Goal: Complete application form: Complete application form

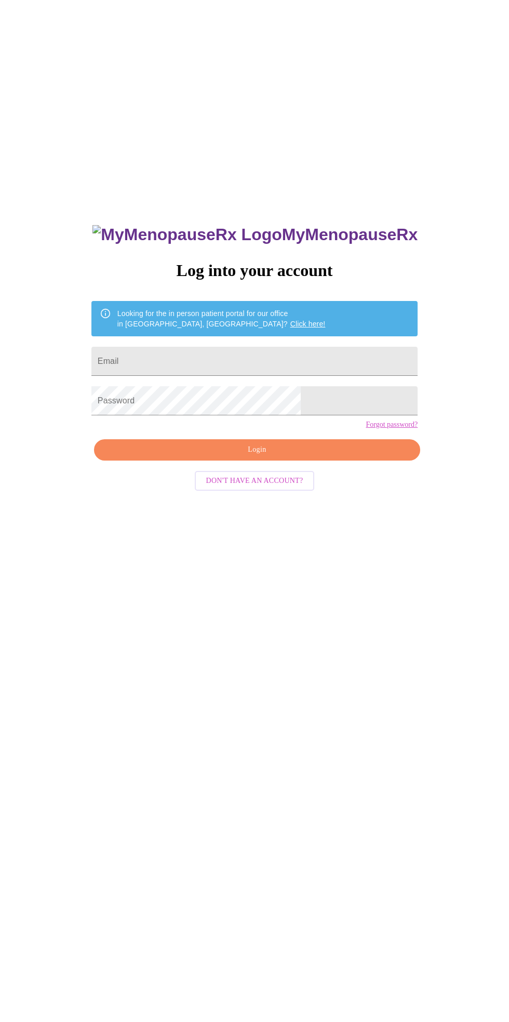
click at [239, 373] on input "Email" at bounding box center [255, 361] width 326 height 29
type input "[EMAIL_ADDRESS][DOMAIN_NAME]"
click at [339, 456] on span "Login" at bounding box center [257, 449] width 303 height 13
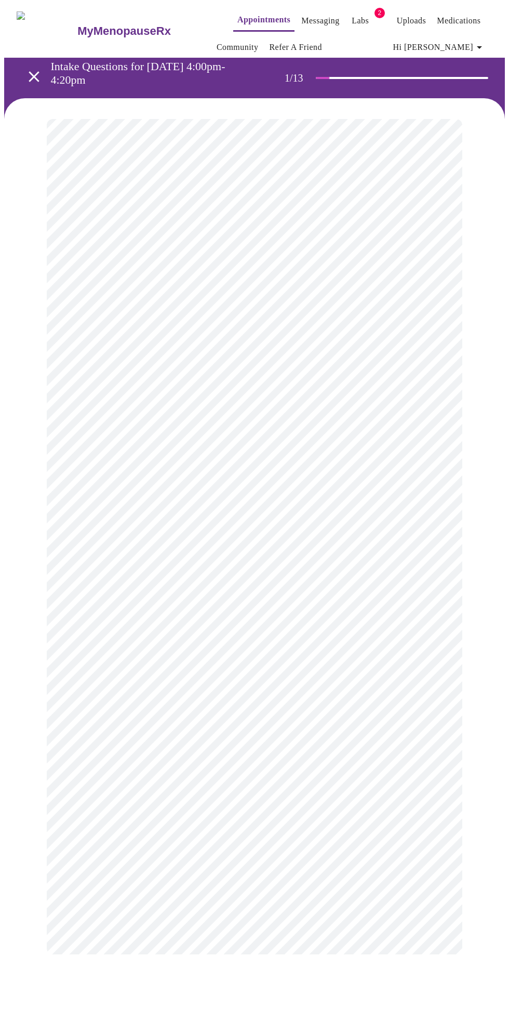
click at [443, 237] on body "MyMenopauseRx Appointments Messaging Labs 2 Uploads Medications Community Refer…" at bounding box center [254, 489] width 501 height 971
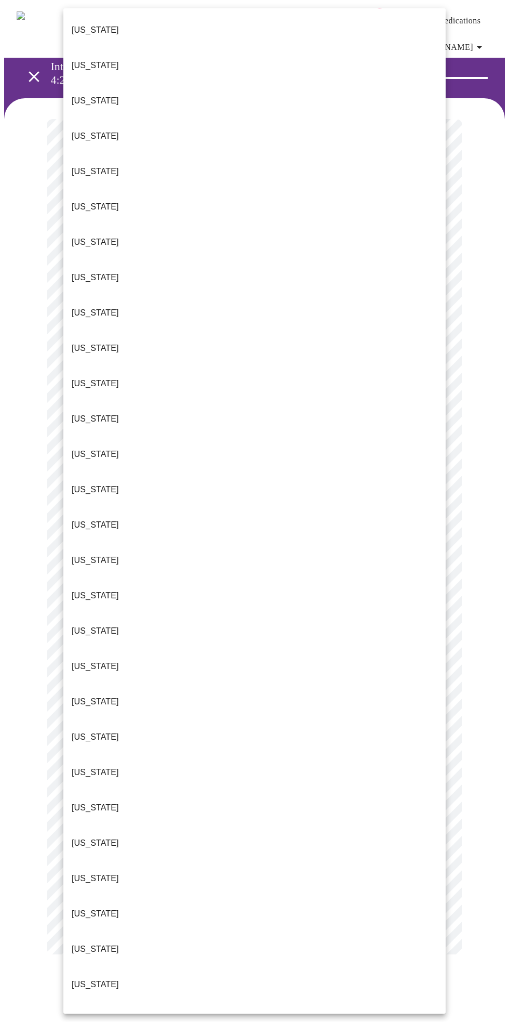
click at [104, 766] on p "[US_STATE]" at bounding box center [95, 772] width 47 height 12
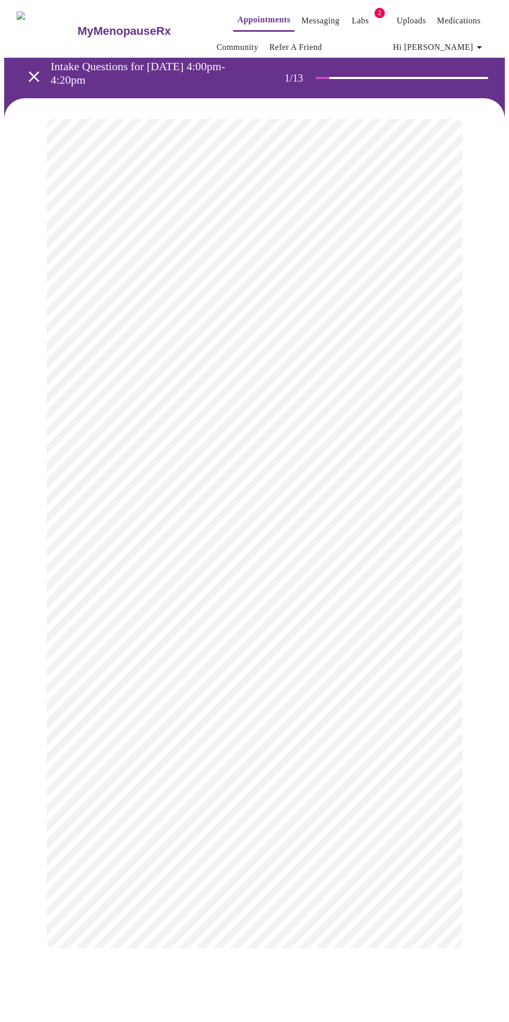
click at [428, 312] on body "MyMenopauseRx Appointments Messaging Labs 2 Uploads Medications Community Refer…" at bounding box center [254, 486] width 501 height 965
click at [101, 363] on li "Return" at bounding box center [254, 363] width 383 height 19
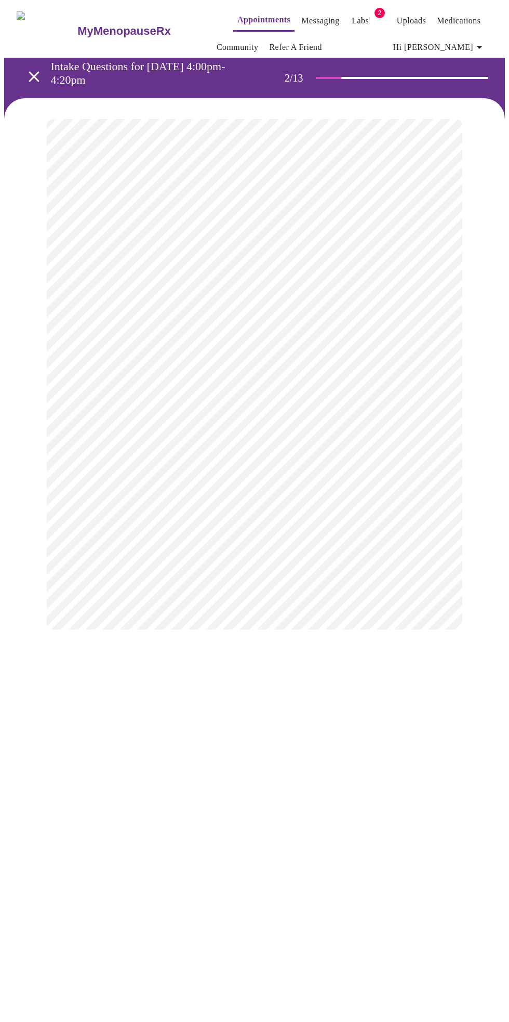
click at [432, 233] on body "MyMenopauseRx Appointments Messaging Labs 2 Uploads Medications Community Refer…" at bounding box center [254, 327] width 501 height 646
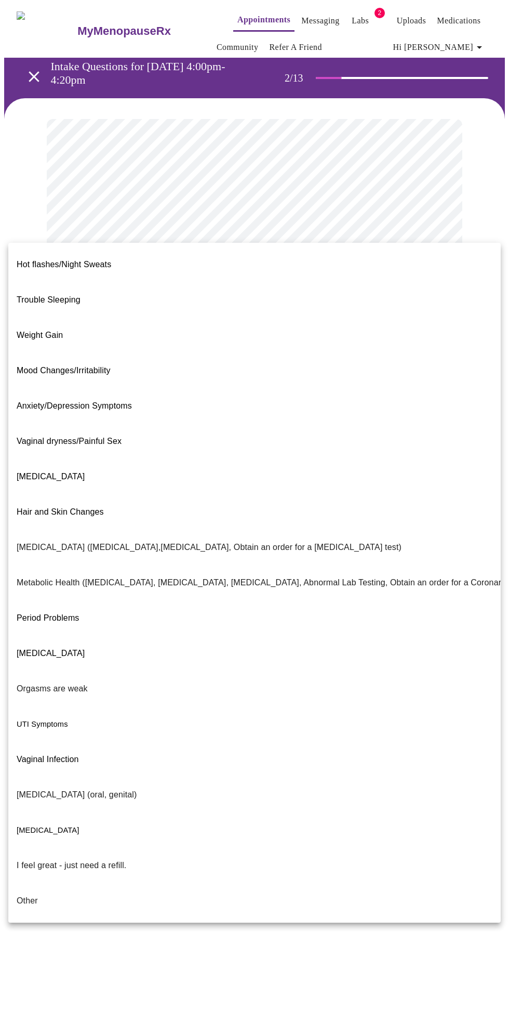
click at [85, 639] on span "[MEDICAL_DATA]" at bounding box center [51, 653] width 68 height 29
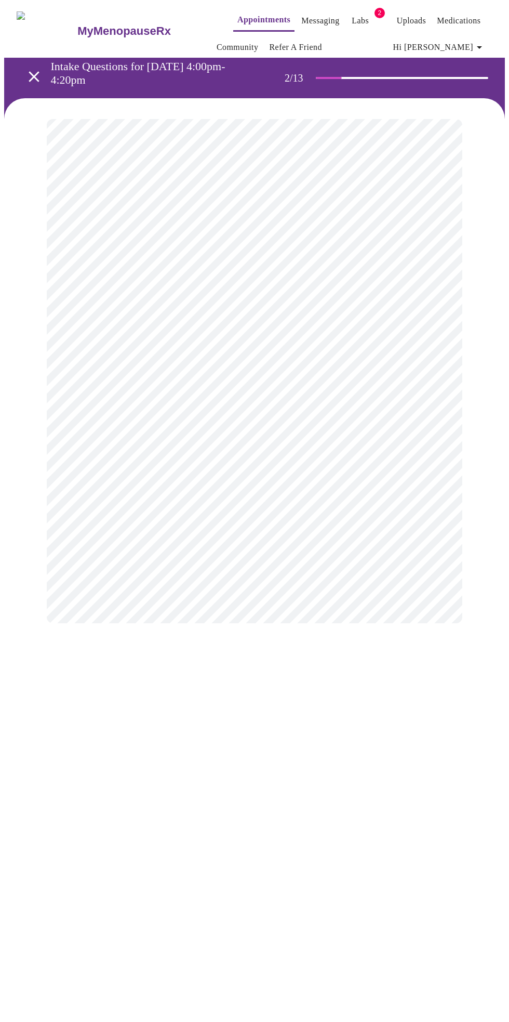
click at [422, 325] on body "MyMenopauseRx Appointments Messaging Labs 2 Uploads Medications Community Refer…" at bounding box center [254, 324] width 501 height 640
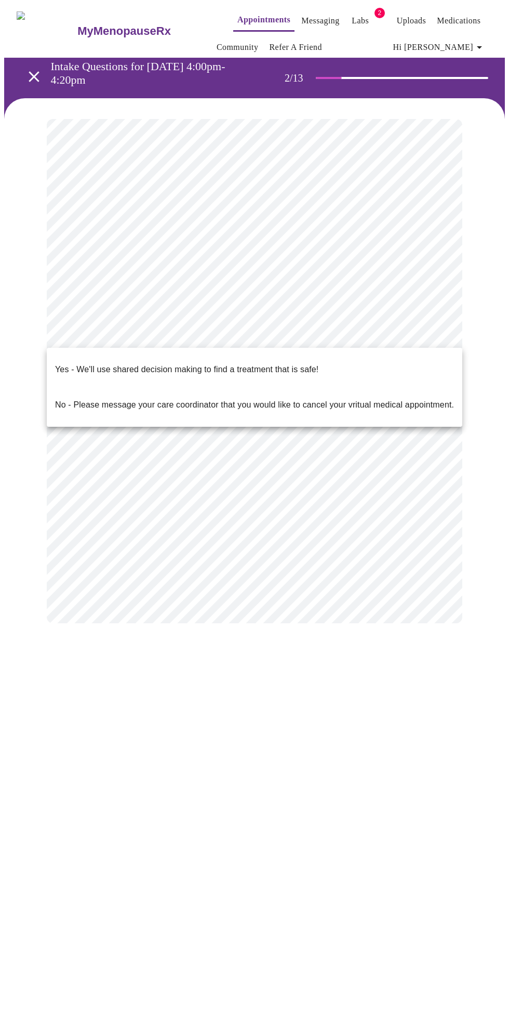
click at [304, 363] on p "Yes - We'll use shared decision making to find a treatment that is safe!" at bounding box center [187, 369] width 264 height 12
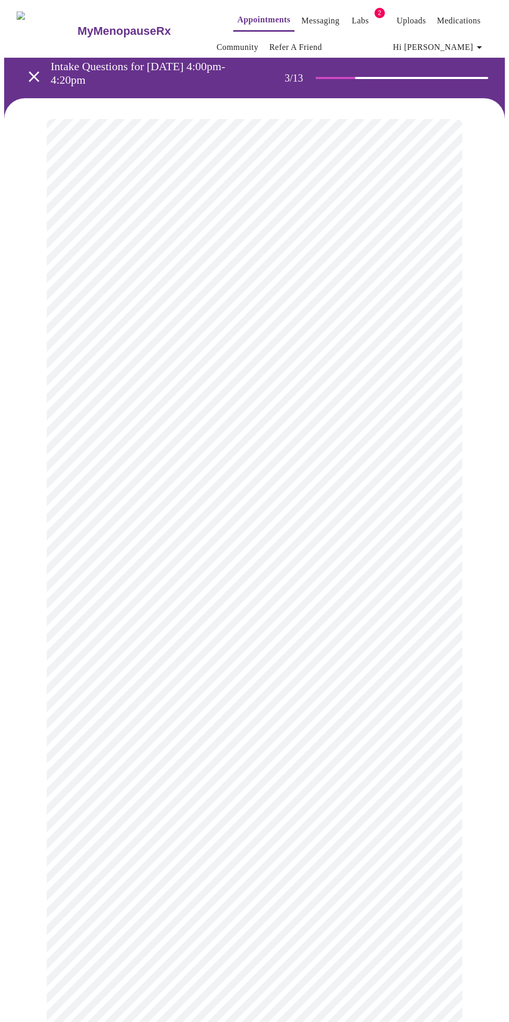
click at [426, 237] on body "MyMenopauseRx Appointments Messaging Labs 2 Uploads Medications Community Refer…" at bounding box center [254, 717] width 501 height 1427
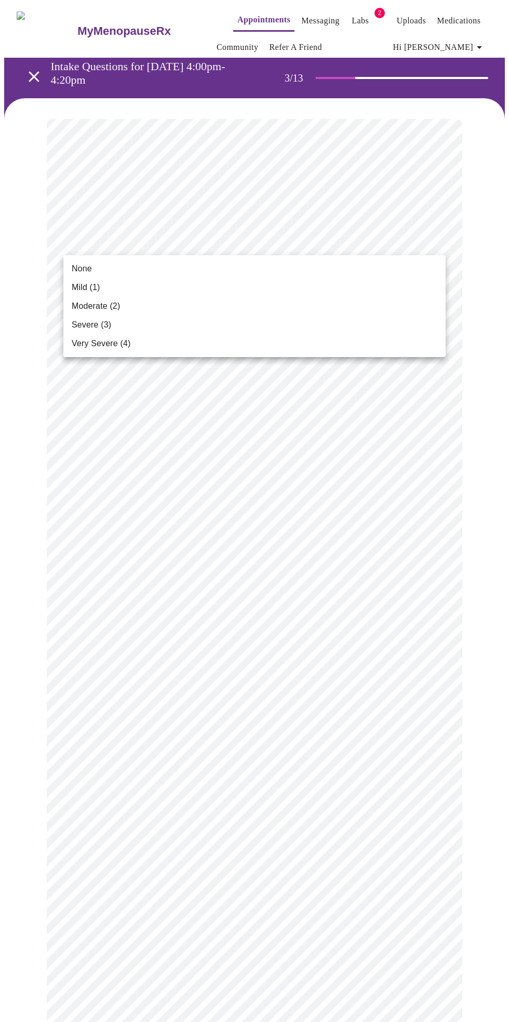
click at [82, 268] on span "None" at bounding box center [82, 269] width 20 height 12
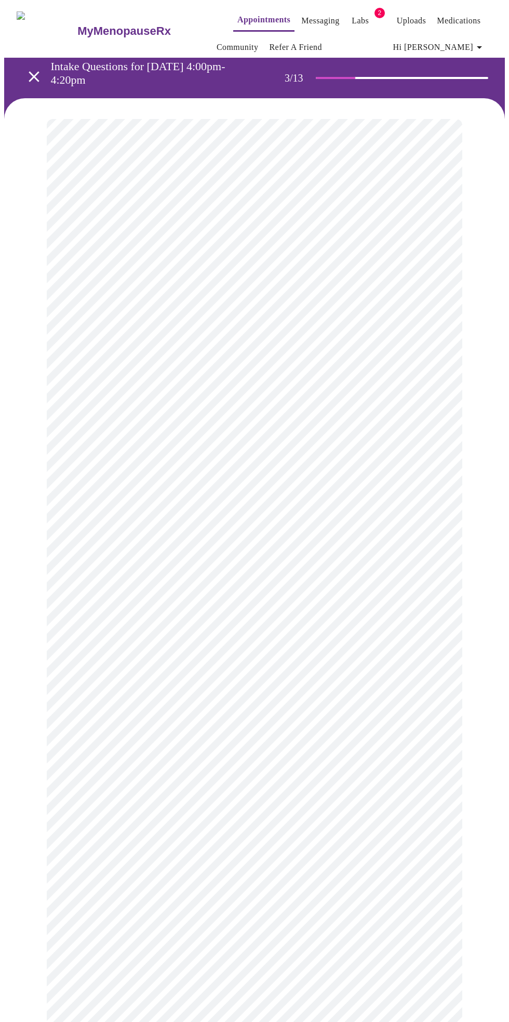
click at [428, 312] on body "MyMenopauseRx Appointments Messaging Labs 2 Uploads Medications Community Refer…" at bounding box center [254, 699] width 501 height 1390
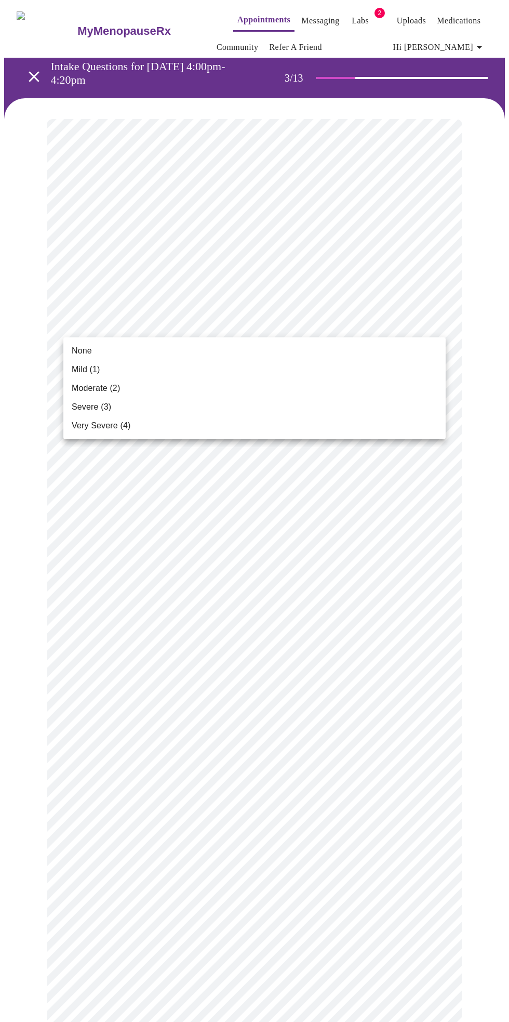
click at [83, 346] on span "None" at bounding box center [82, 351] width 20 height 12
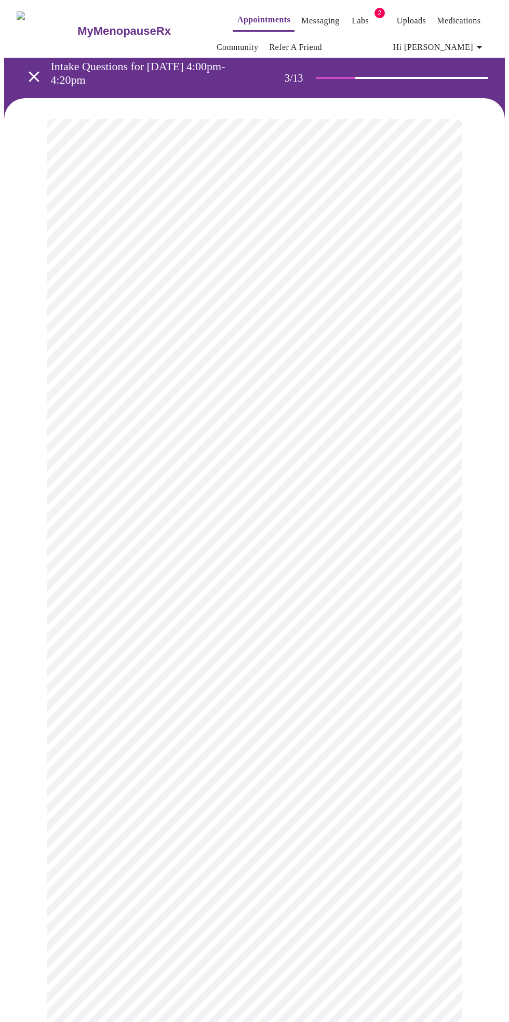
click at [437, 398] on body "MyMenopauseRx Appointments Messaging Labs 2 Uploads Medications Community Refer…" at bounding box center [254, 691] width 501 height 1375
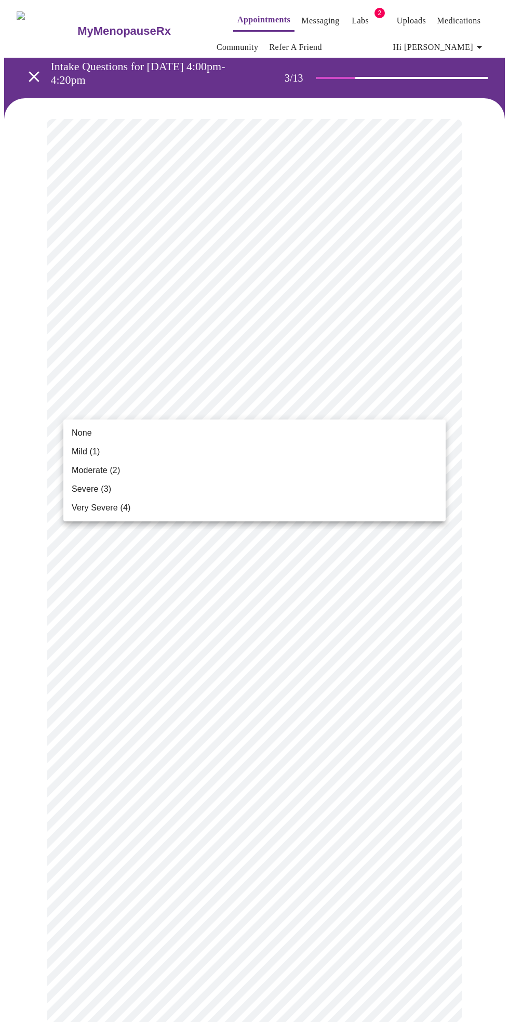
click at [116, 470] on span "Moderate (2)" at bounding box center [96, 470] width 48 height 12
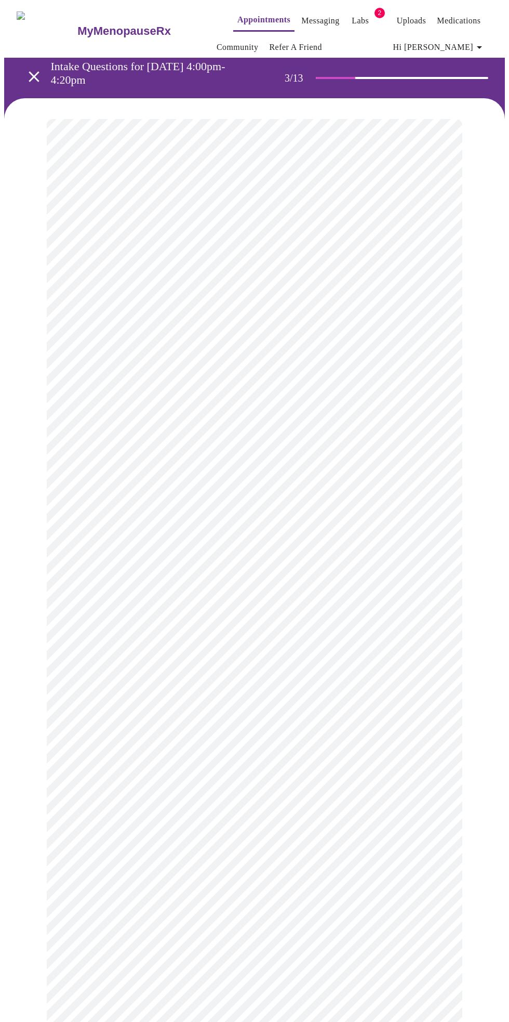
click at [438, 487] on body "MyMenopauseRx Appointments Messaging Labs 2 Uploads Medications Community Refer…" at bounding box center [254, 684] width 501 height 1361
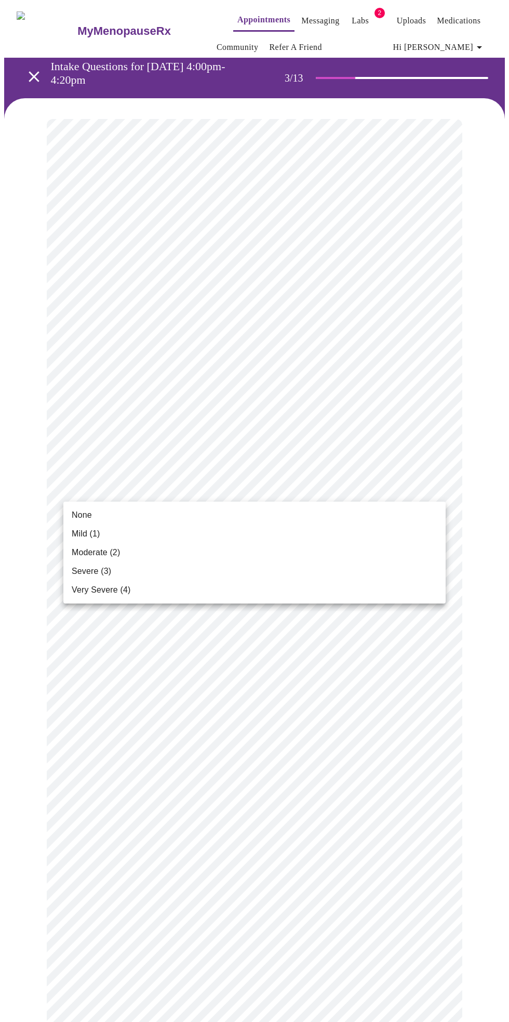
click at [95, 510] on li "None" at bounding box center [254, 515] width 383 height 19
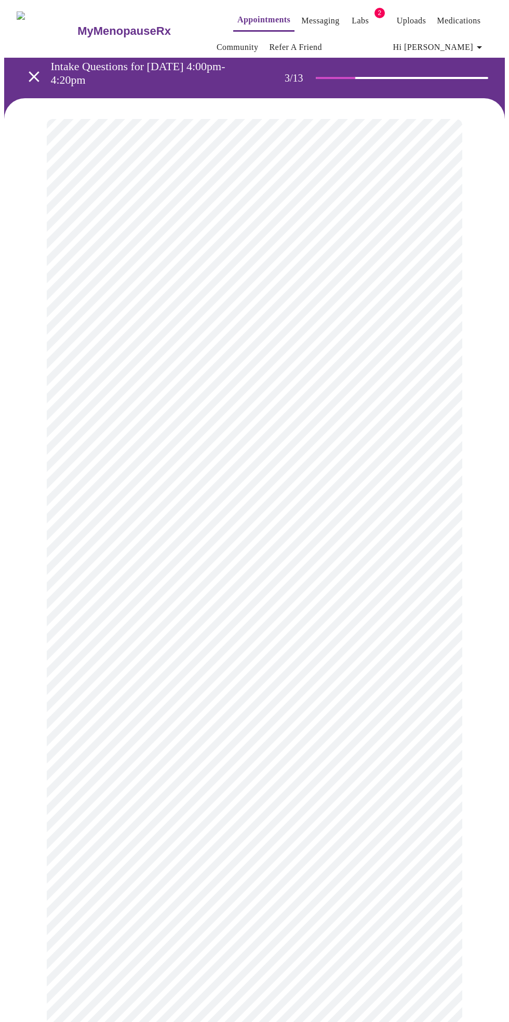
click at [438, 557] on body "MyMenopauseRx Appointments Messaging Labs 2 Uploads Medications Community Refer…" at bounding box center [254, 677] width 501 height 1346
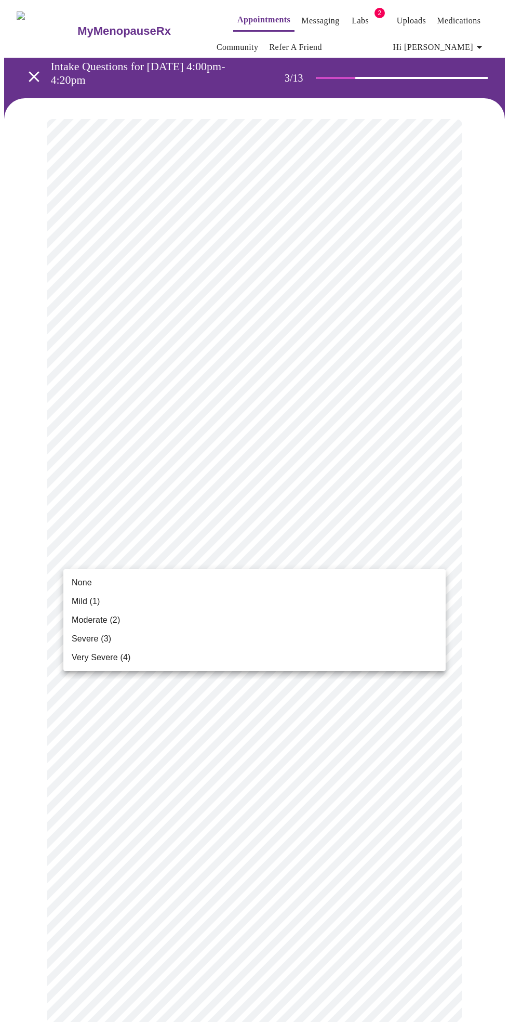
click at [111, 622] on span "Moderate (2)" at bounding box center [96, 620] width 48 height 12
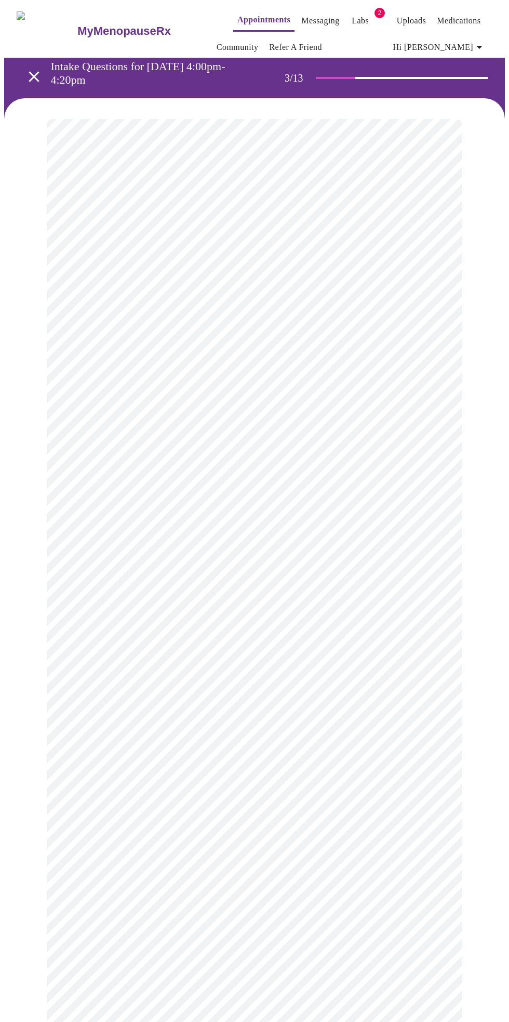
click at [428, 633] on body "MyMenopauseRx Appointments Messaging Labs 2 Uploads Medications Community Refer…" at bounding box center [254, 669] width 501 height 1331
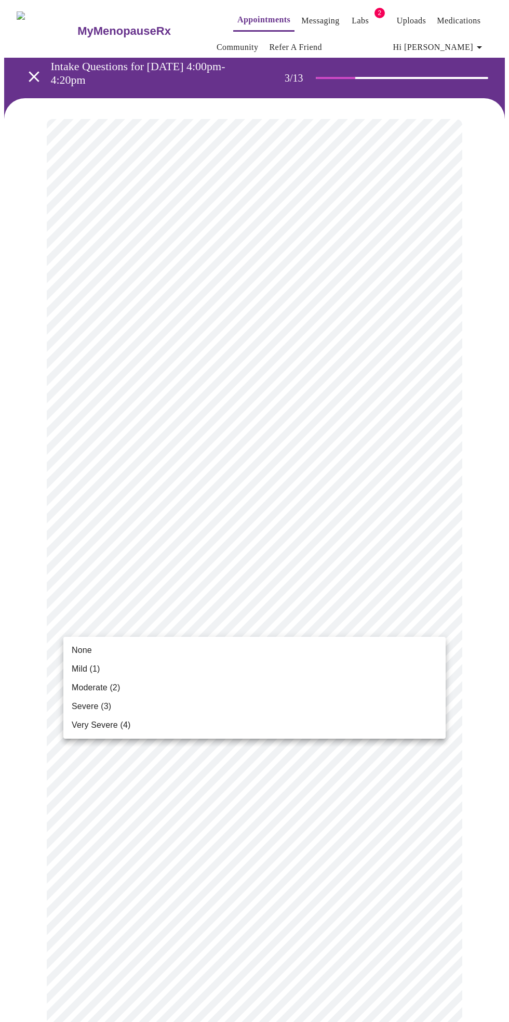
click at [92, 668] on span "Mild (1)" at bounding box center [86, 669] width 29 height 12
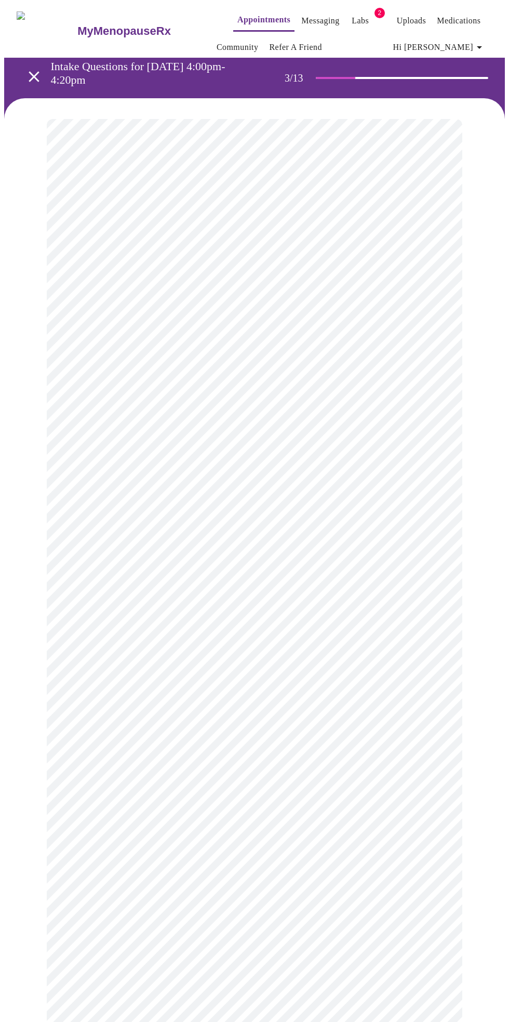
click at [435, 709] on body "MyMenopauseRx Appointments Messaging Labs 2 Uploads Medications Community Refer…" at bounding box center [254, 662] width 501 height 1317
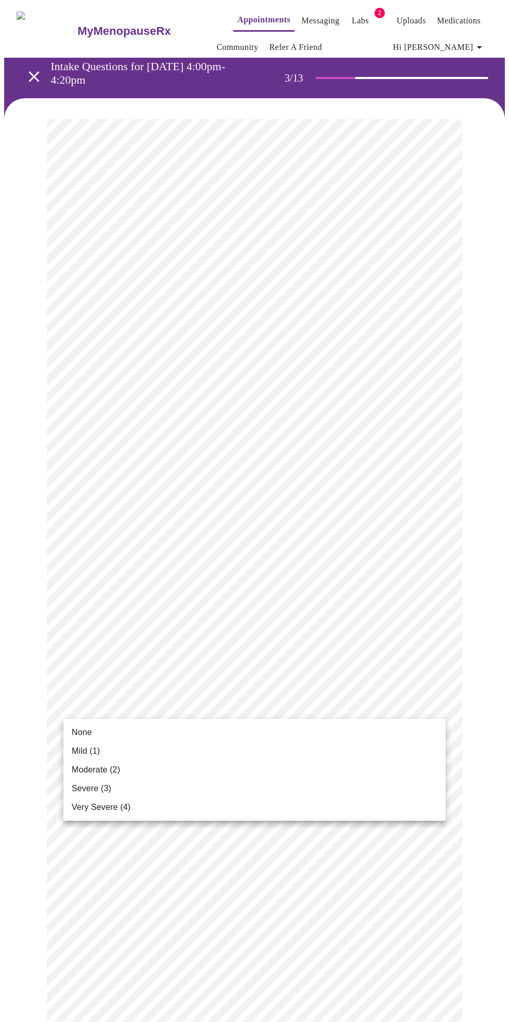
click at [95, 742] on li "Mild (1)" at bounding box center [254, 751] width 383 height 19
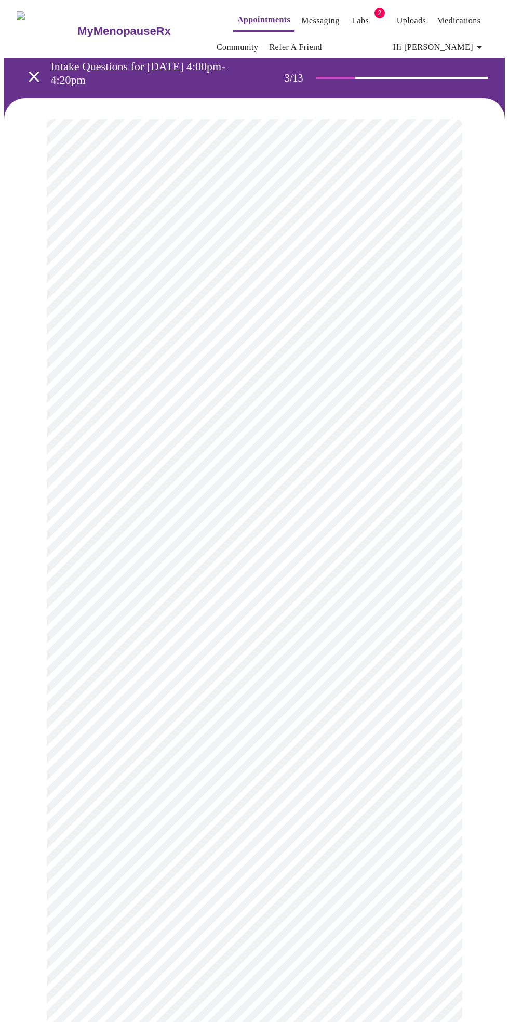
click at [428, 787] on body "MyMenopauseRx Appointments Messaging Labs 2 Uploads Medications Community Refer…" at bounding box center [254, 655] width 501 height 1303
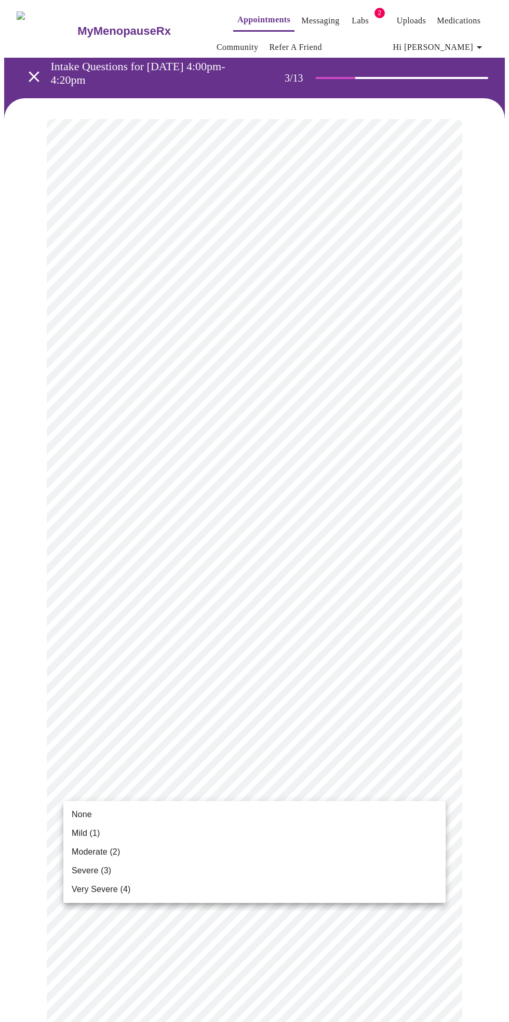
click at [85, 813] on span "None" at bounding box center [82, 814] width 20 height 12
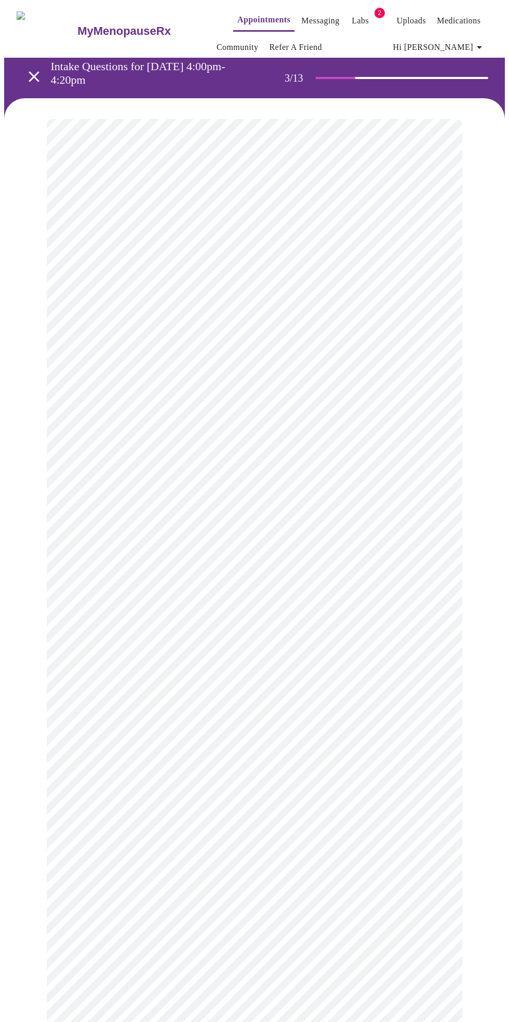
click at [424, 872] on body "MyMenopauseRx Appointments Messaging Labs 2 Uploads Medications Community Refer…" at bounding box center [254, 648] width 501 height 1288
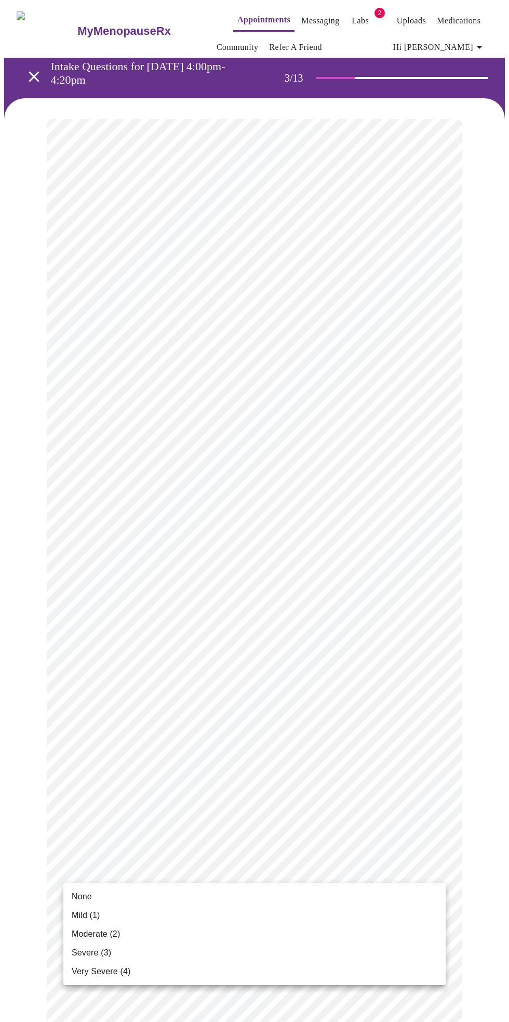
click at [92, 892] on li "None" at bounding box center [254, 896] width 383 height 19
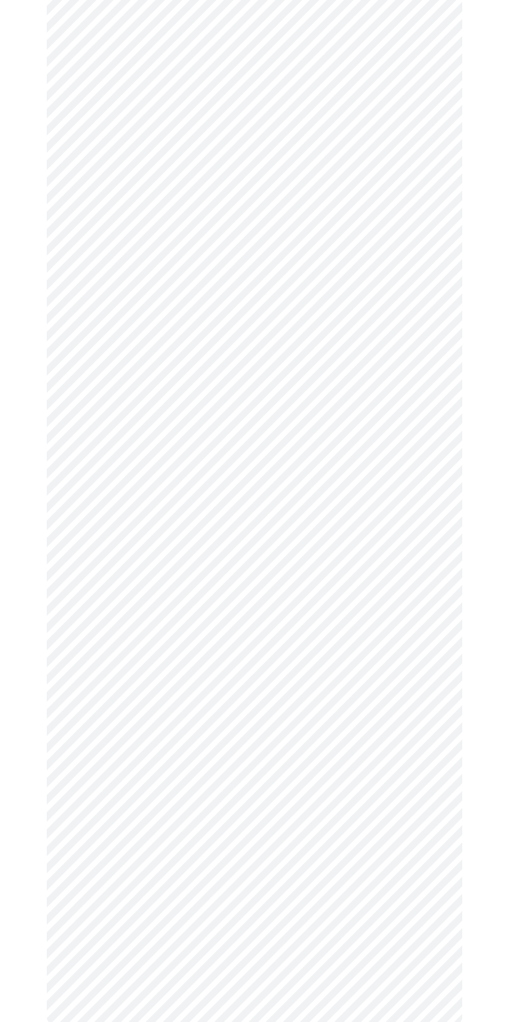
scroll to position [244, 0]
click at [438, 709] on body "MyMenopauseRx Appointments Messaging Labs 2 Uploads Medications Community Refer…" at bounding box center [254, 397] width 501 height 1274
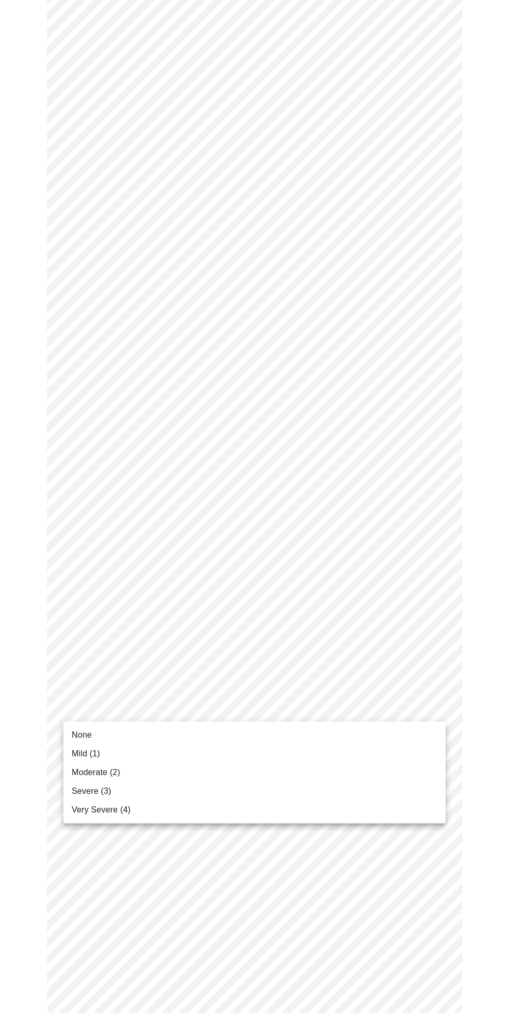
click at [100, 756] on span "Mild (1)" at bounding box center [86, 754] width 29 height 12
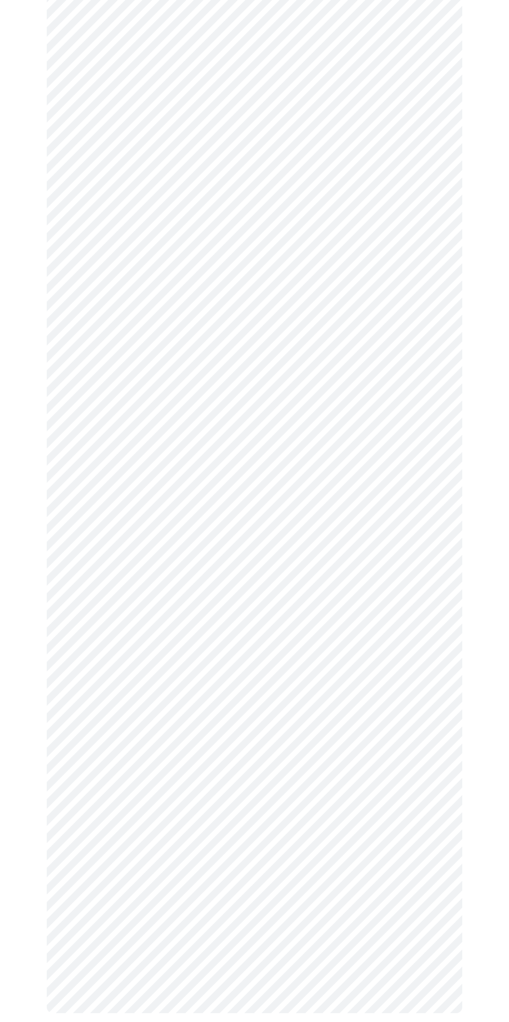
click at [431, 807] on body "MyMenopauseRx Appointments Messaging Labs 2 Uploads Medications Community Refer…" at bounding box center [254, 404] width 501 height 1259
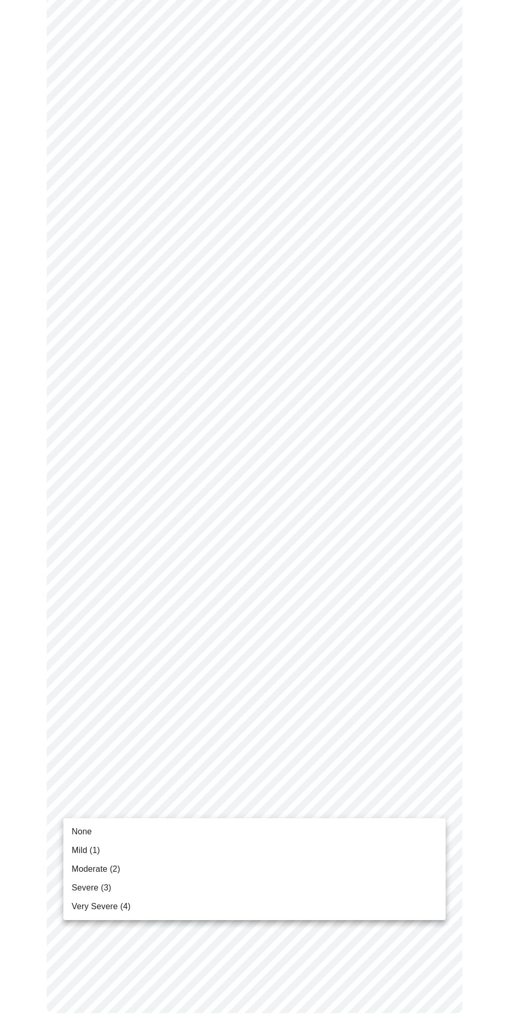
click at [116, 868] on span "Moderate (2)" at bounding box center [96, 869] width 48 height 12
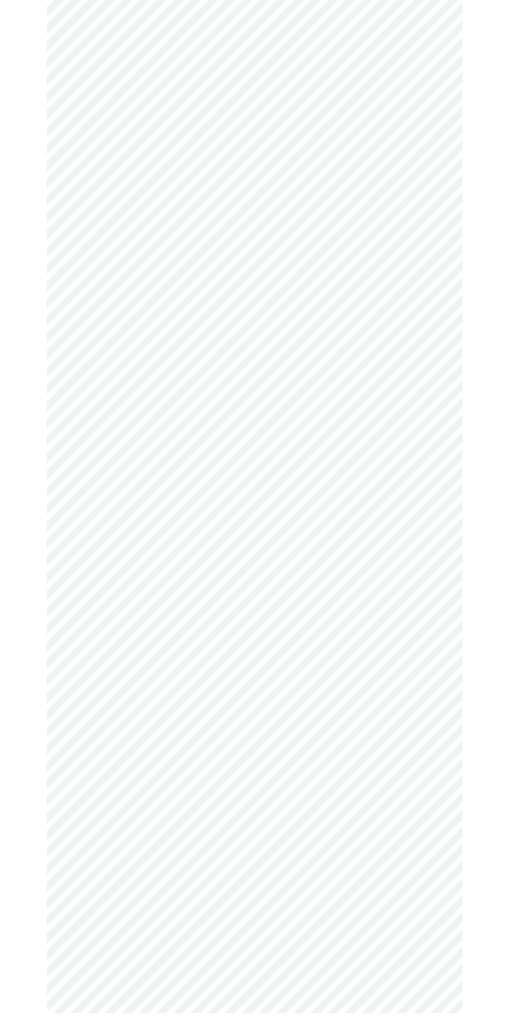
scroll to position [0, 0]
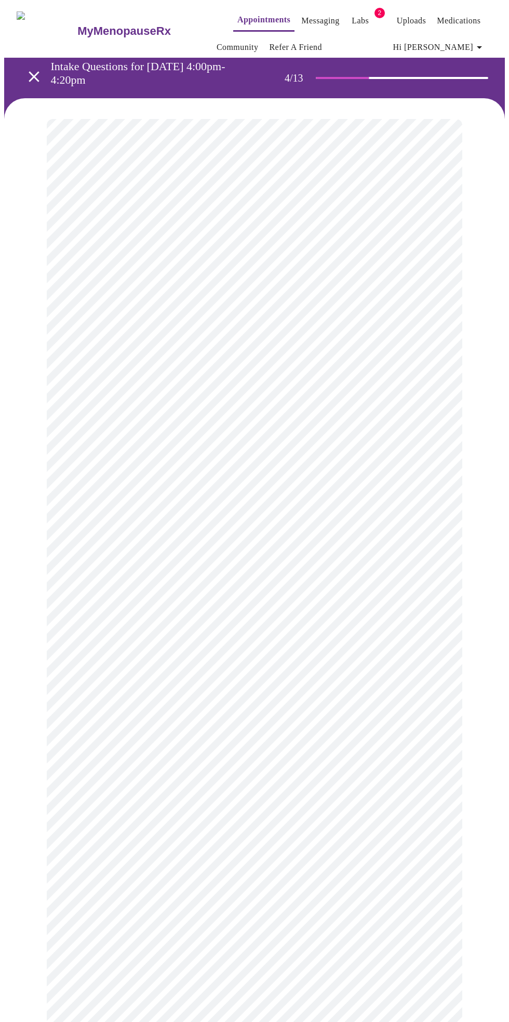
click at [438, 650] on body "MyMenopauseRx Appointments Messaging Labs 2 Uploads Medications Community Refer…" at bounding box center [254, 528] width 501 height 1048
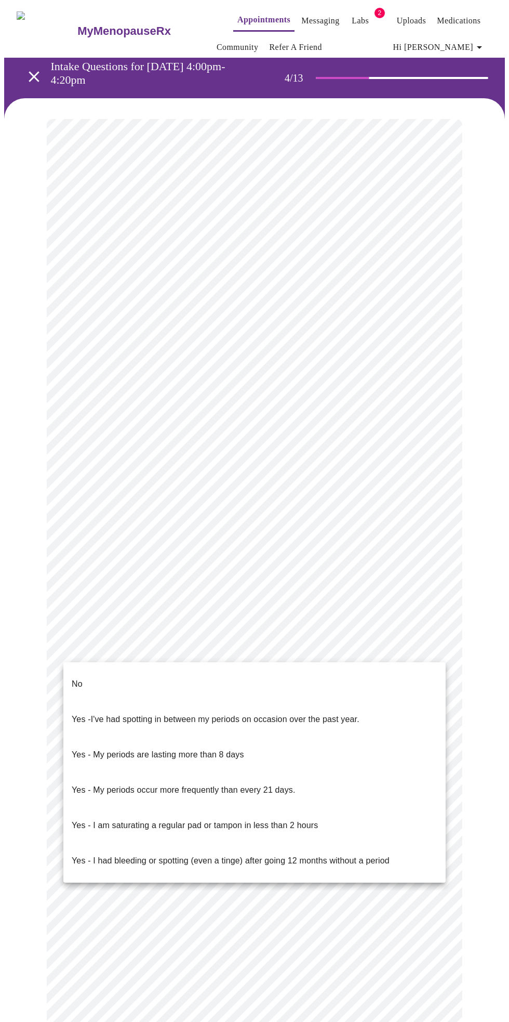
click at [378, 846] on span "Yes - I had bleeding or spotting (even a tinge) after going 12 months without a…" at bounding box center [231, 860] width 318 height 29
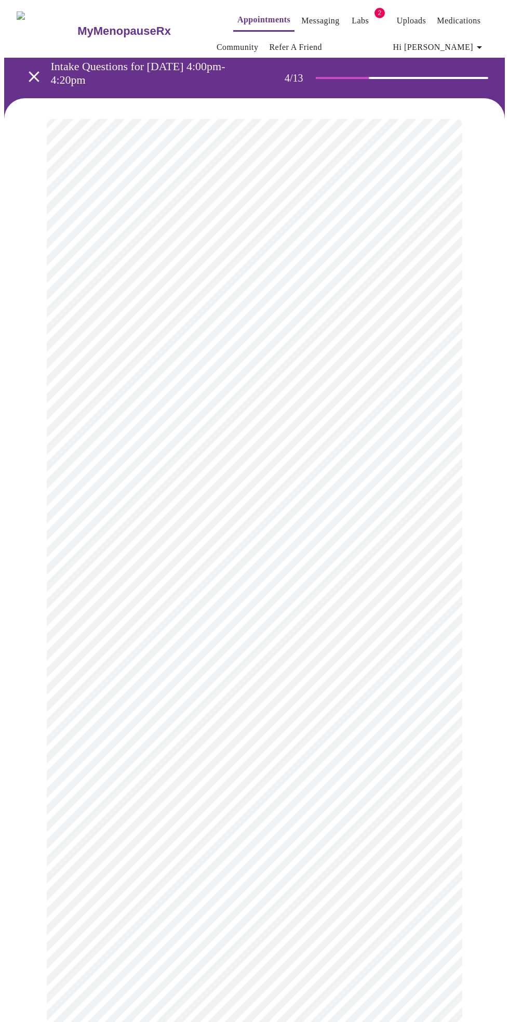
click at [424, 714] on body "MyMenopauseRx Appointments Messaging Labs 2 Uploads Medications Community Refer…" at bounding box center [254, 524] width 501 height 1041
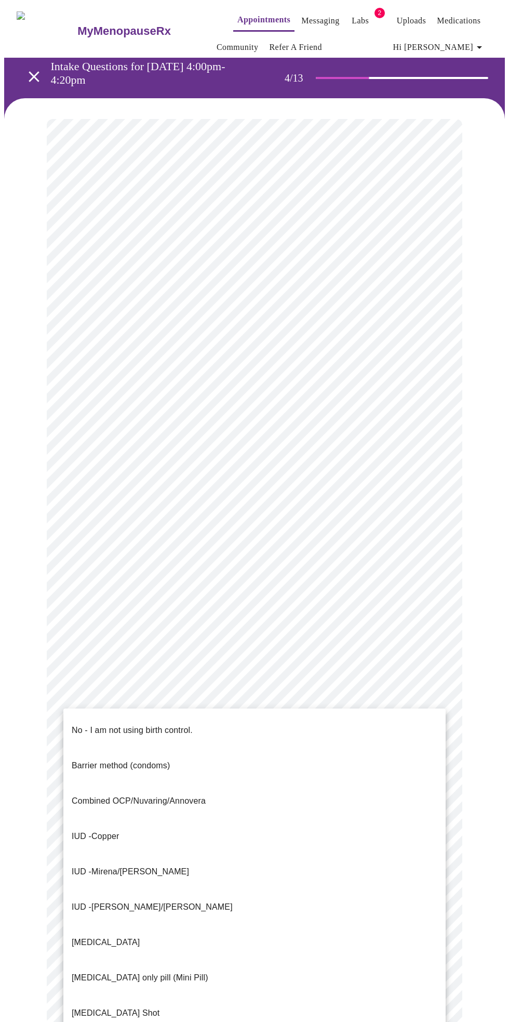
click at [184, 724] on p "No - I am not using birth control." at bounding box center [132, 730] width 121 height 12
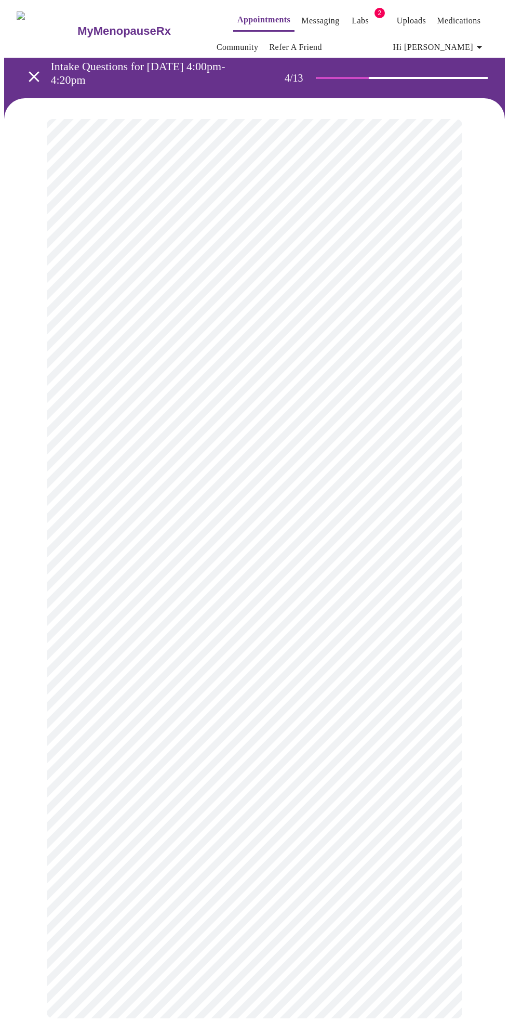
click at [430, 803] on body "MyMenopauseRx Appointments Messaging Labs 2 Uploads Medications Community Refer…" at bounding box center [254, 521] width 501 height 1035
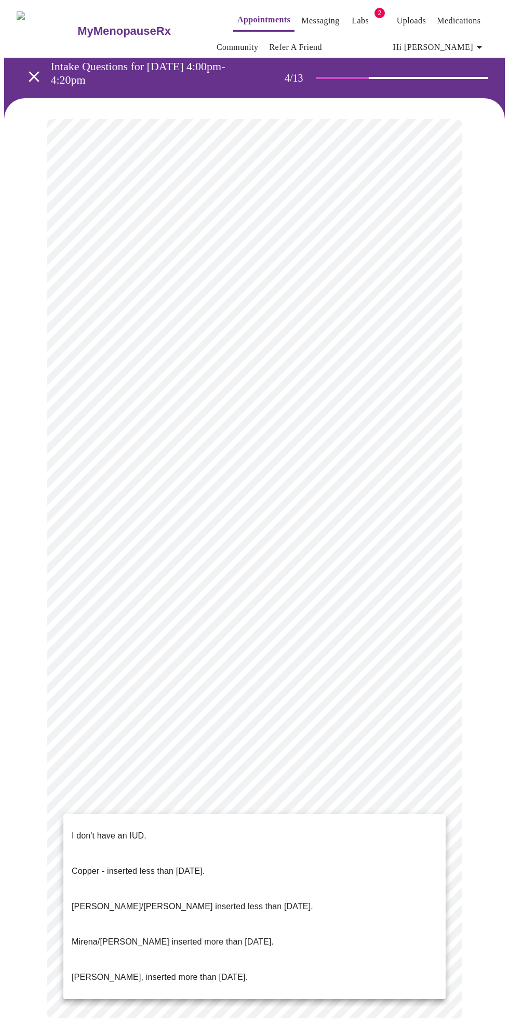
click at [126, 830] on p "I don't have an IUD." at bounding box center [109, 836] width 75 height 12
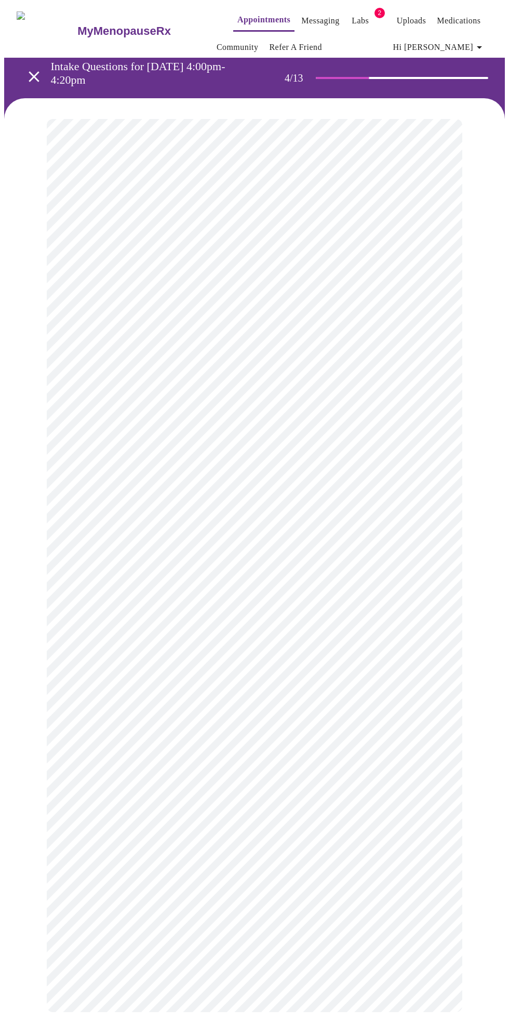
click at [434, 884] on body "MyMenopauseRx Appointments Messaging Labs 2 Uploads Medications Community Refer…" at bounding box center [254, 518] width 501 height 1029
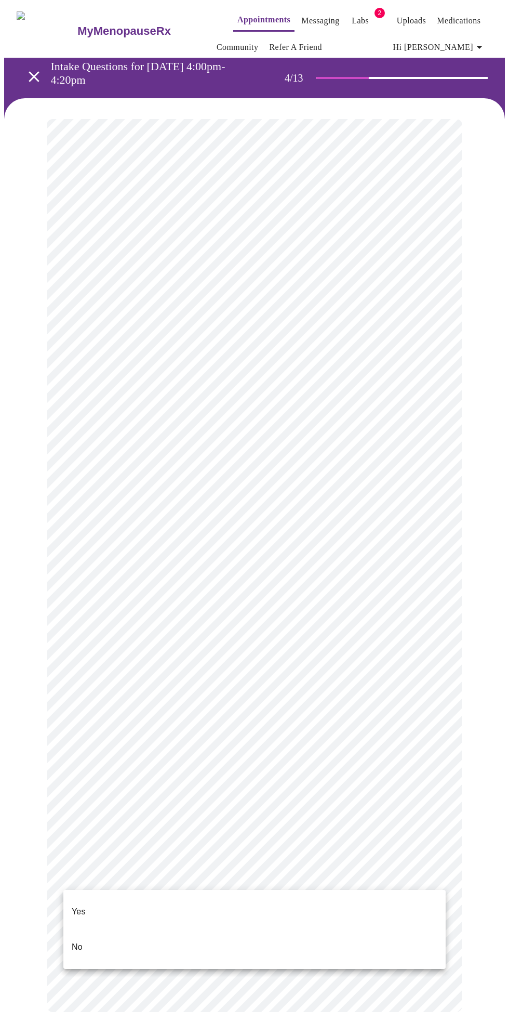
click at [89, 898] on li "Yes" at bounding box center [254, 911] width 383 height 35
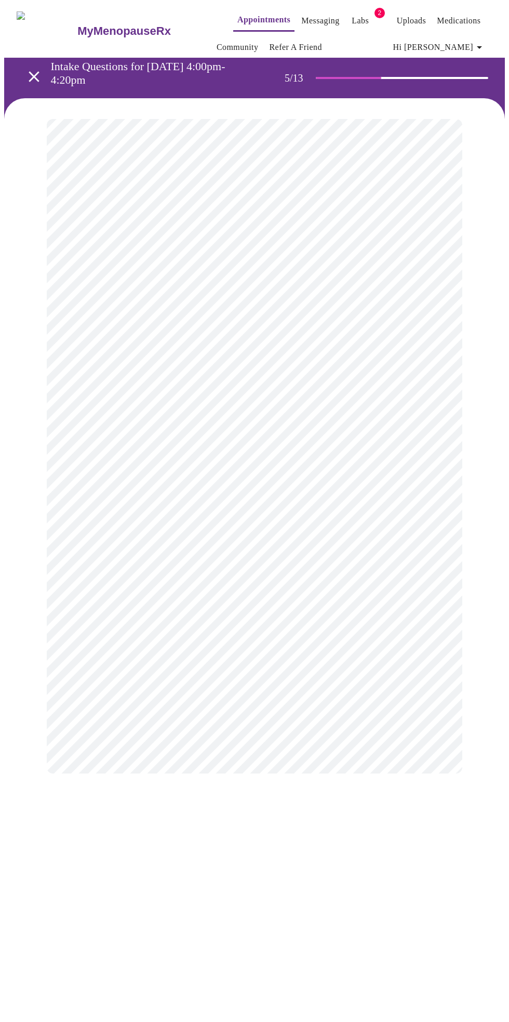
click at [432, 378] on body "MyMenopauseRx Appointments Messaging Labs 2 Uploads Medications Community Refer…" at bounding box center [254, 399] width 501 height 790
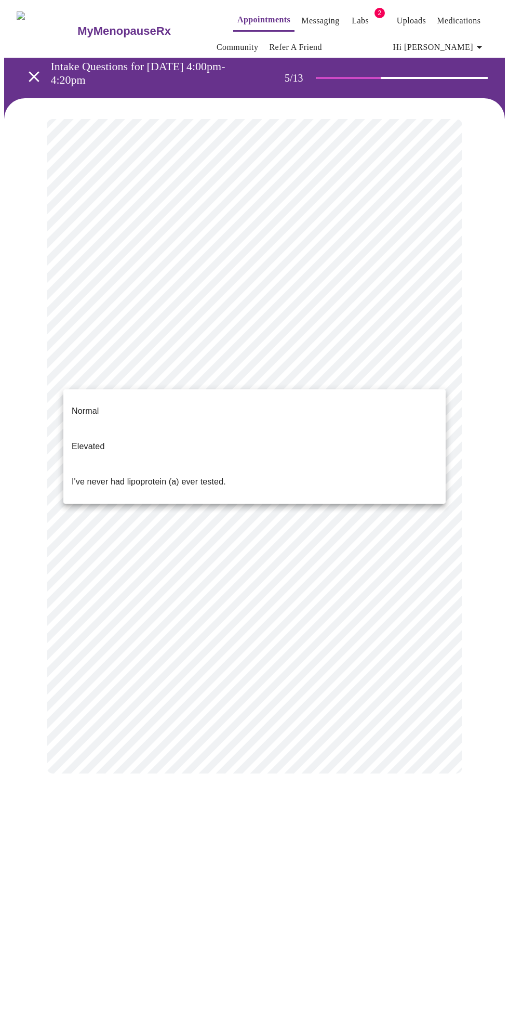
click at [94, 440] on p "Elevated" at bounding box center [88, 446] width 33 height 12
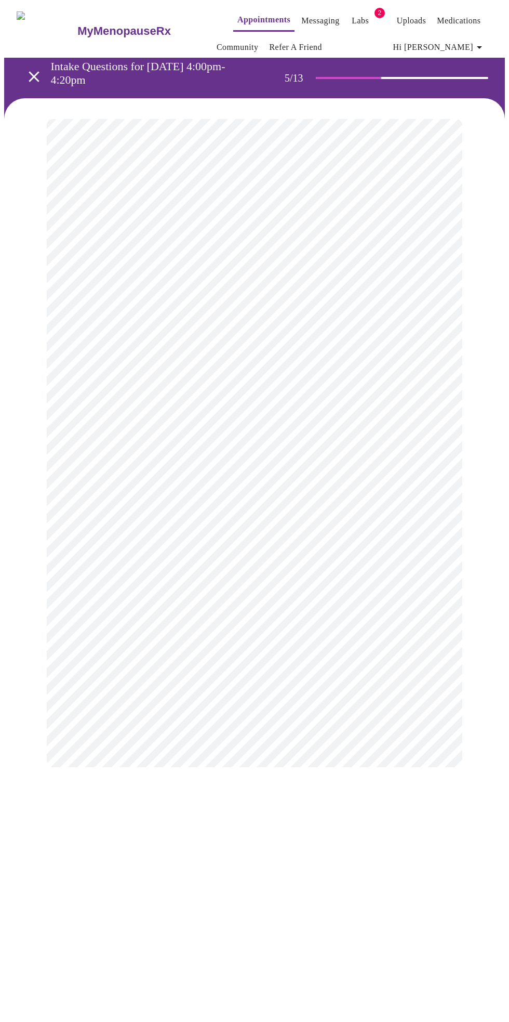
click at [425, 388] on body "MyMenopauseRx Appointments Messaging Labs 2 Uploads Medications Community Refer…" at bounding box center [254, 396] width 501 height 784
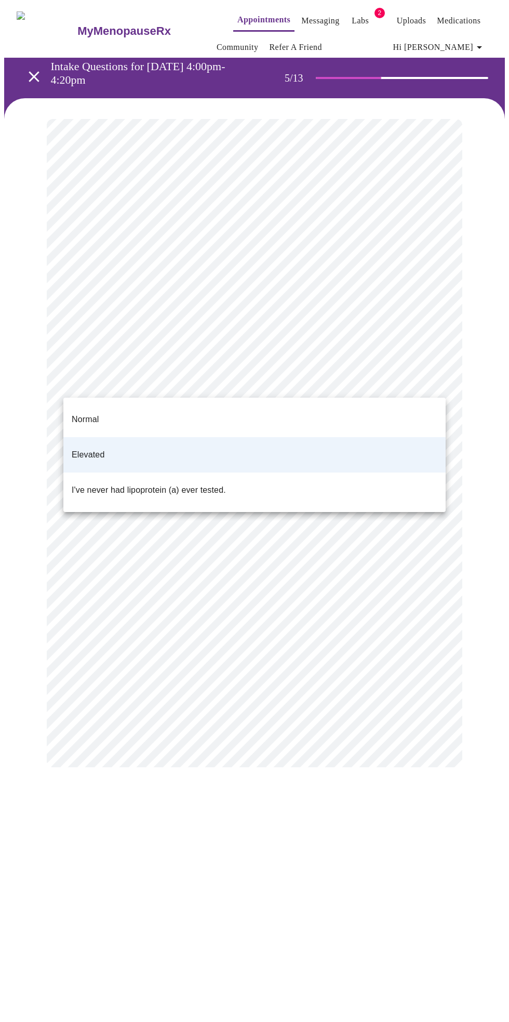
click at [210, 484] on p "I've never had lipoprotein (a) ever tested." at bounding box center [149, 490] width 154 height 12
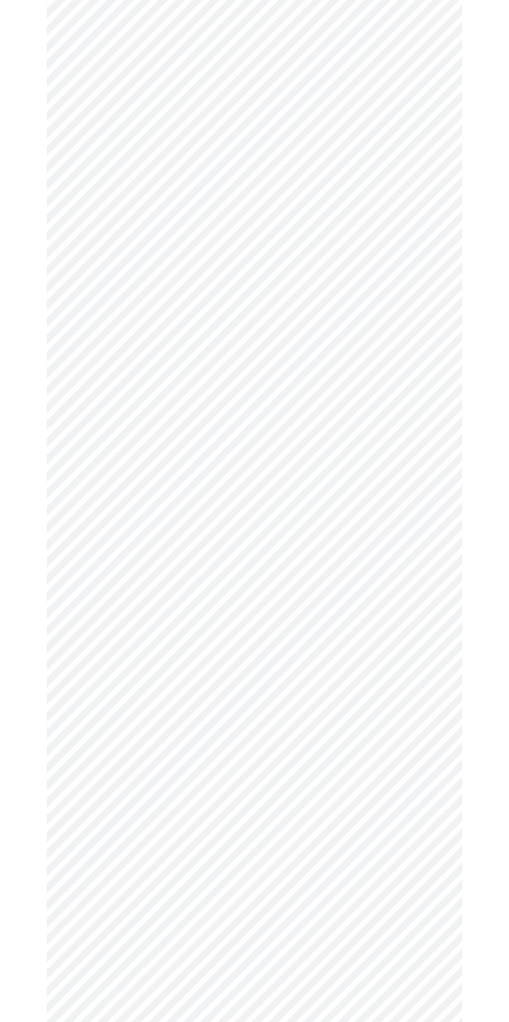
scroll to position [2299, 0]
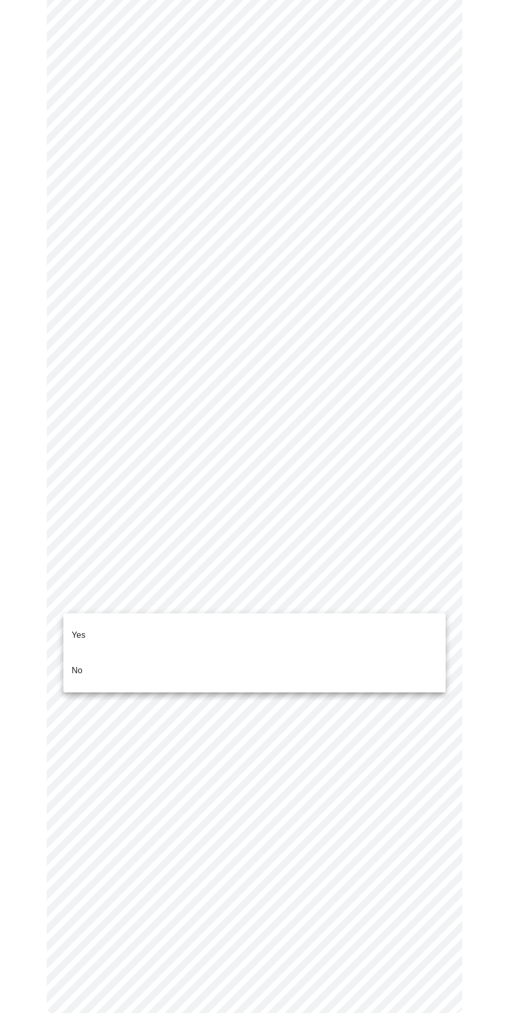
click at [77, 664] on p "No" at bounding box center [77, 670] width 11 height 12
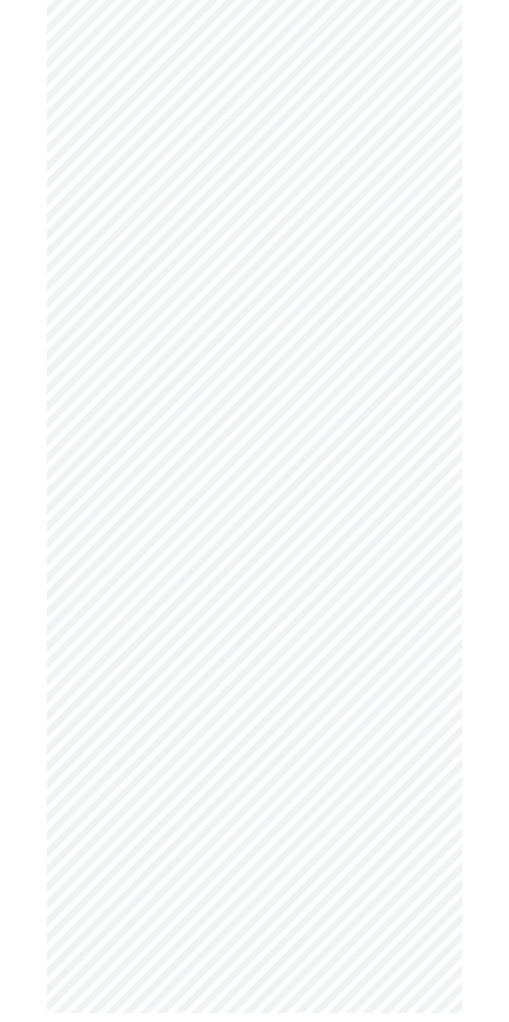
scroll to position [0, 0]
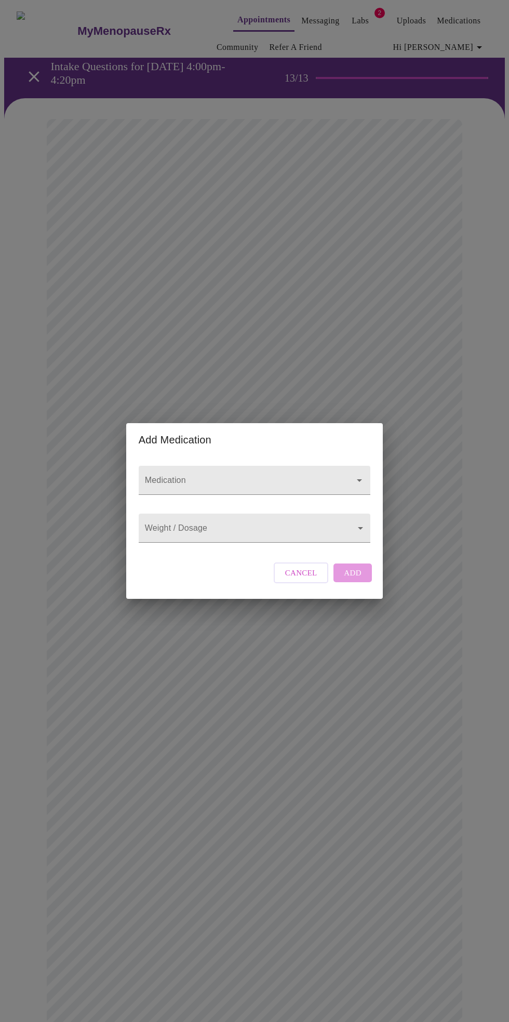
click at [358, 479] on icon "Open" at bounding box center [359, 480] width 5 height 3
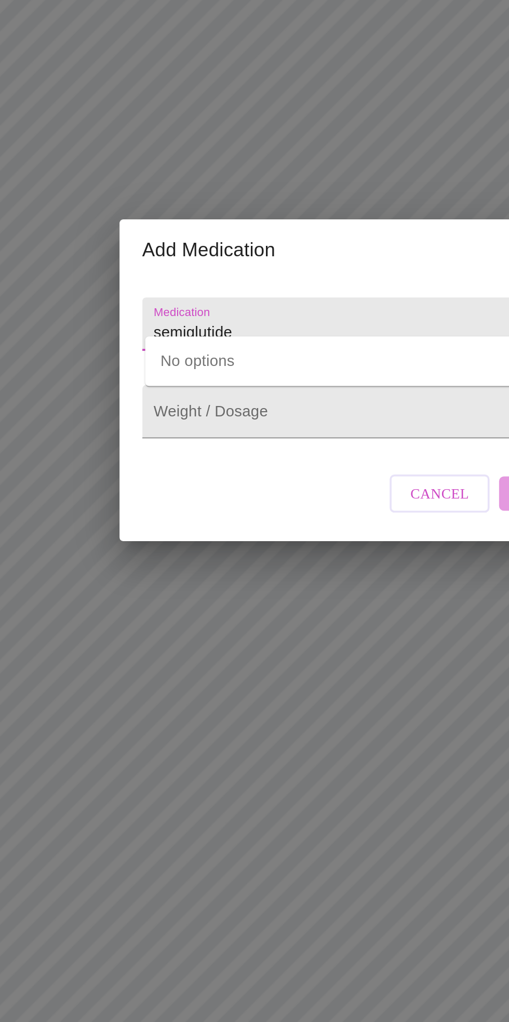
type input "semiglutide"
click at [227, 532] on body "MyMenopauseRx Appointments Messaging Labs 2 Uploads Medications Community Refer…" at bounding box center [254, 566] width 501 height 1125
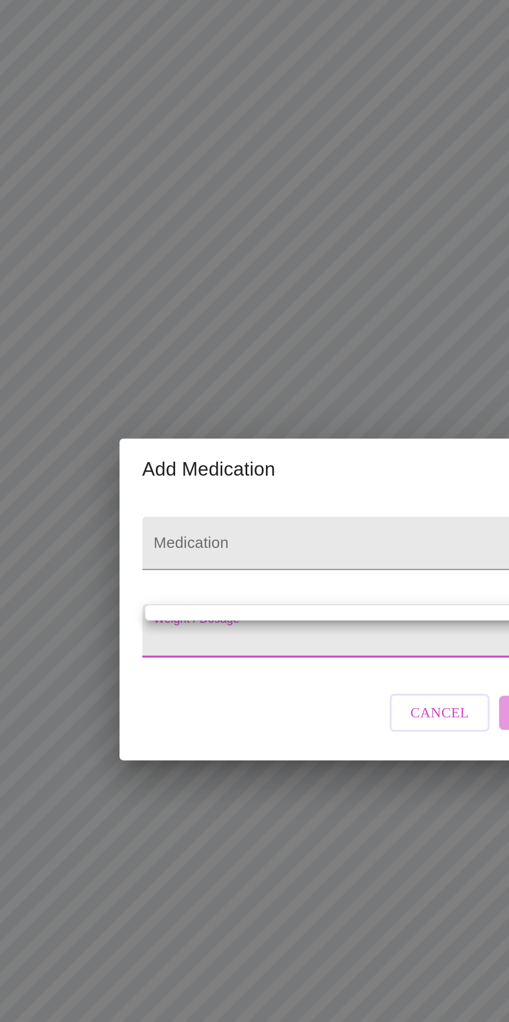
click at [243, 539] on div at bounding box center [254, 511] width 509 height 1022
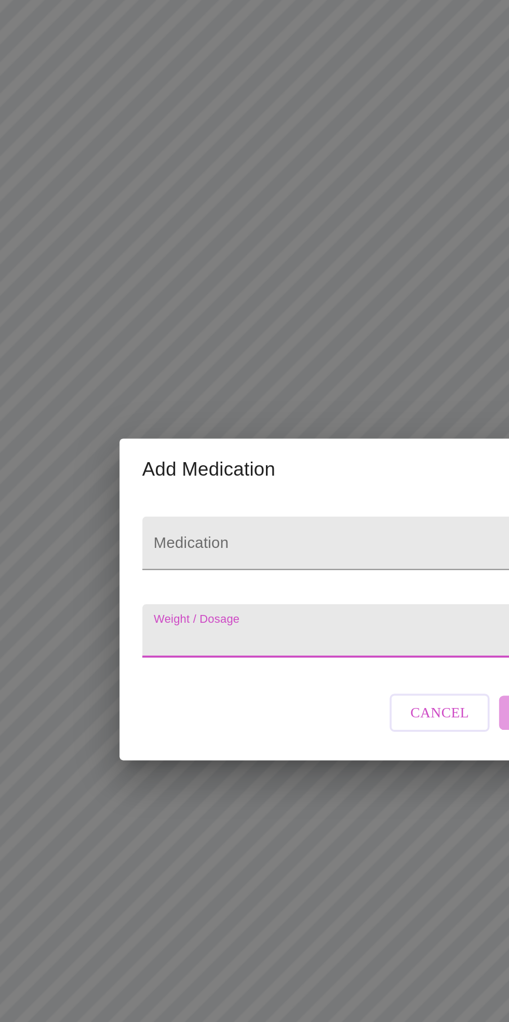
click at [241, 525] on body "MyMenopauseRx Appointments Messaging Labs 2 Uploads Medications Community Refer…" at bounding box center [254, 566] width 501 height 1125
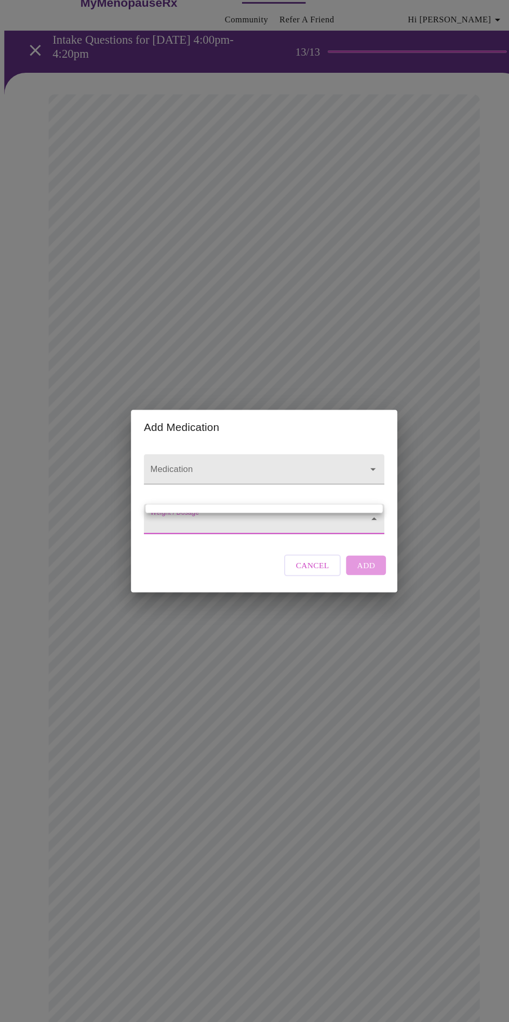
click at [352, 470] on div at bounding box center [254, 511] width 509 height 1022
click at [287, 477] on input "Medication" at bounding box center [240, 485] width 194 height 19
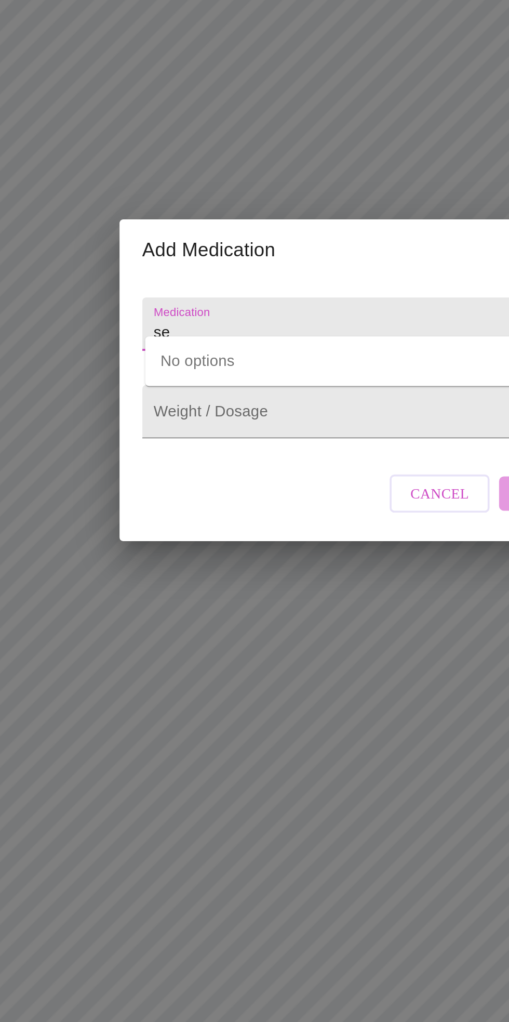
type input "s"
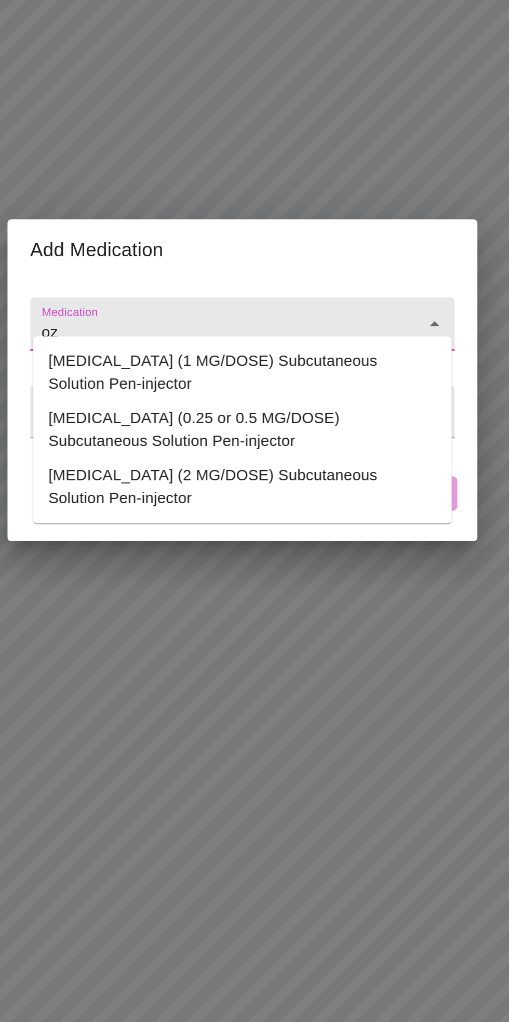
type input "o"
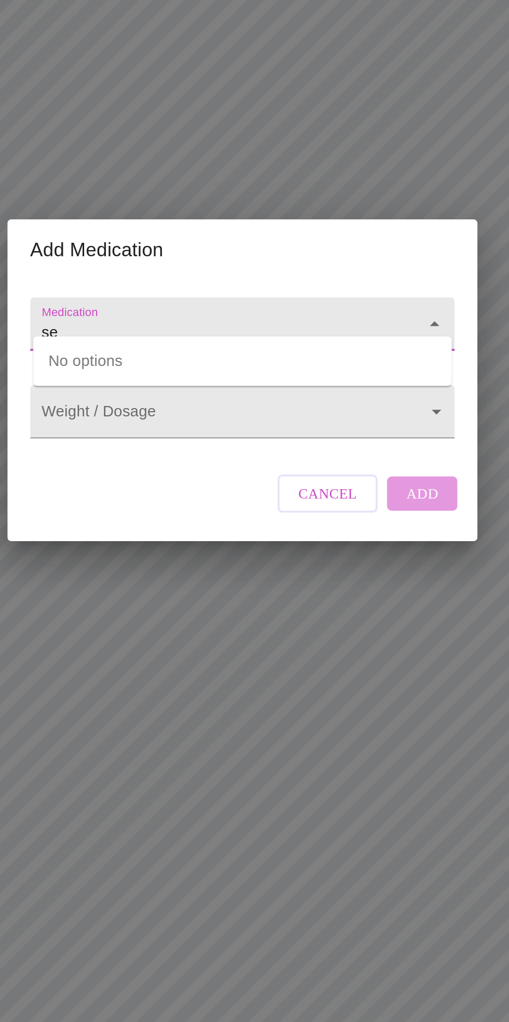
type input "s"
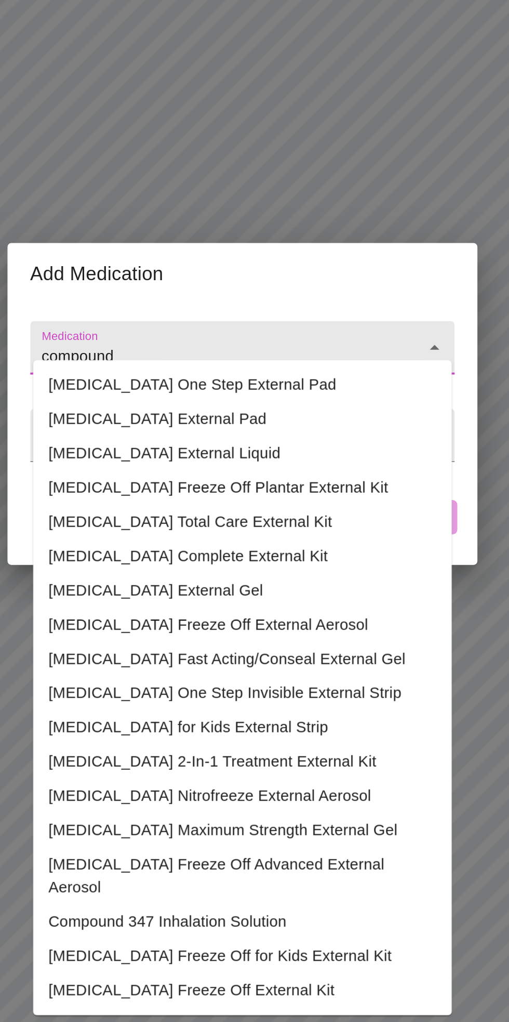
type input "compound"
click at [352, 432] on h2 "Add Medication" at bounding box center [255, 440] width 232 height 17
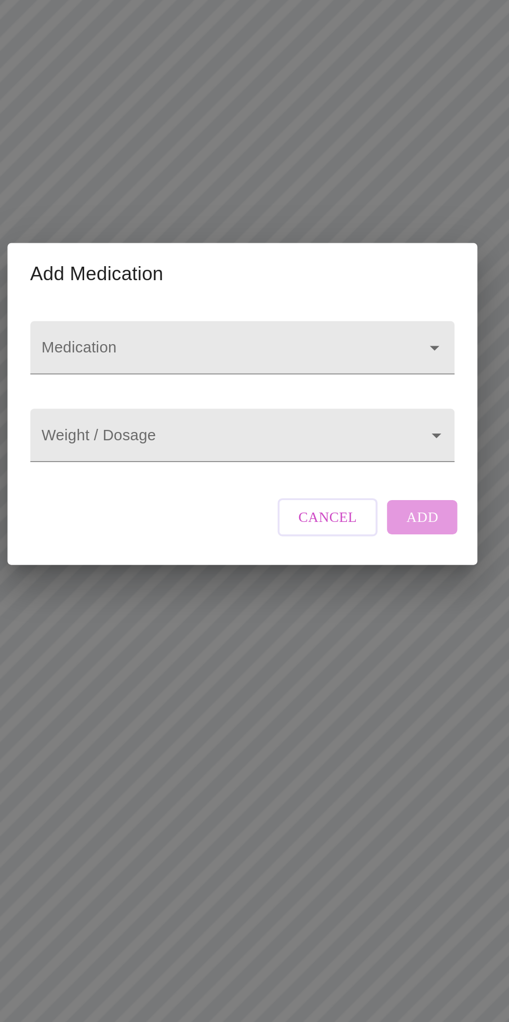
click at [302, 580] on span "Cancel" at bounding box center [301, 573] width 32 height 14
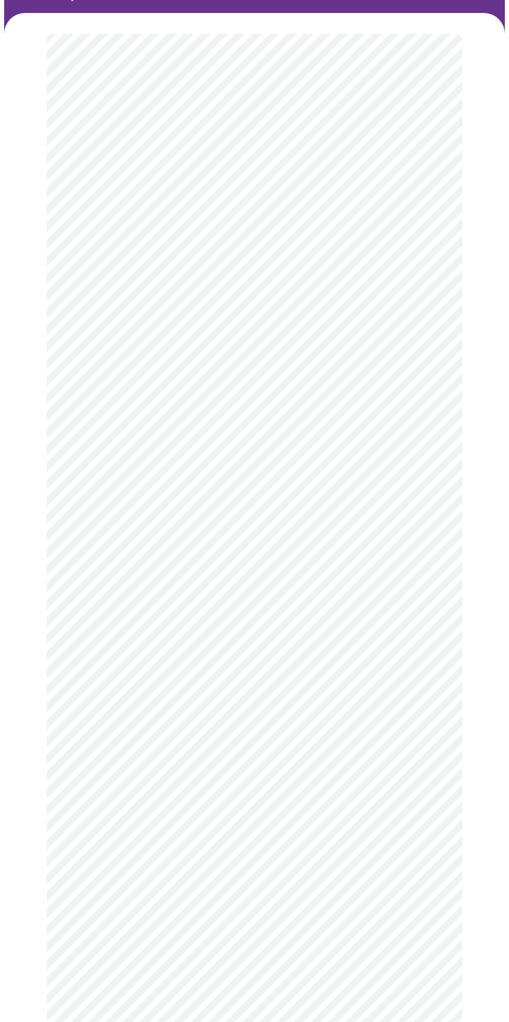
scroll to position [95, 0]
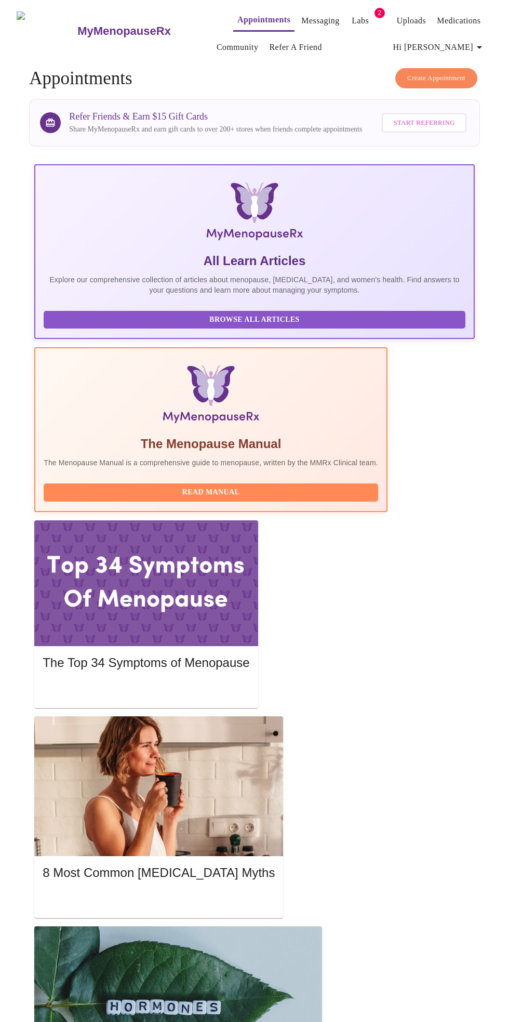
click at [476, 40] on span "Hi [PERSON_NAME]" at bounding box center [440, 47] width 93 height 15
click at [469, 98] on li "Log out" at bounding box center [465, 99] width 48 height 19
